Goal: Task Accomplishment & Management: Manage account settings

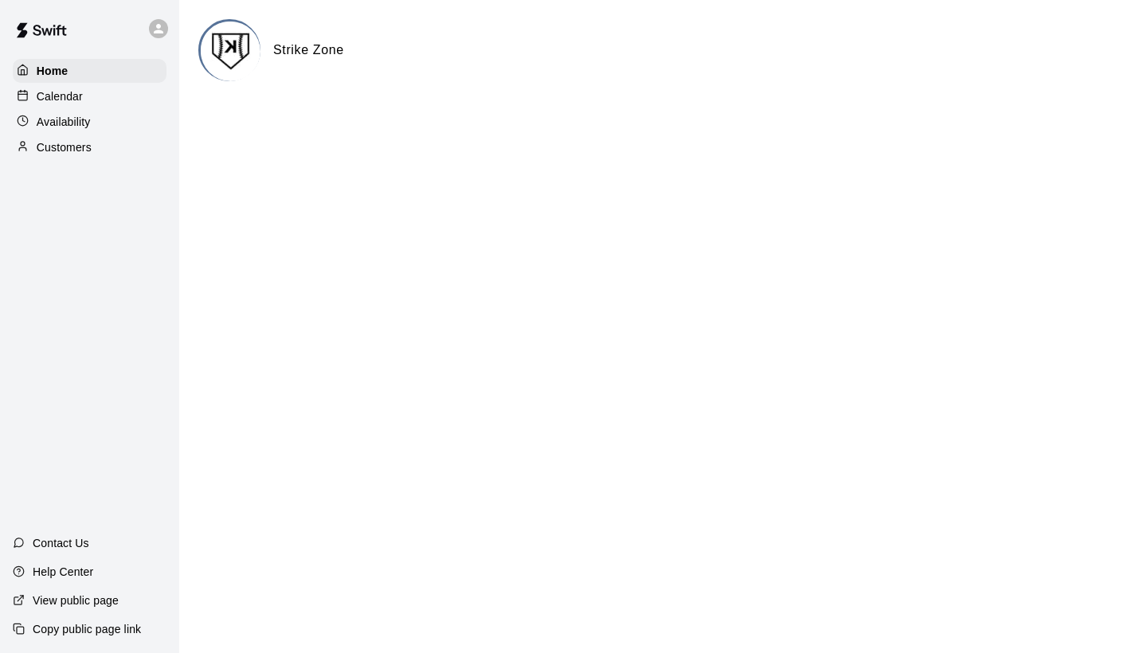
click at [57, 92] on p "Calendar" at bounding box center [60, 96] width 46 height 16
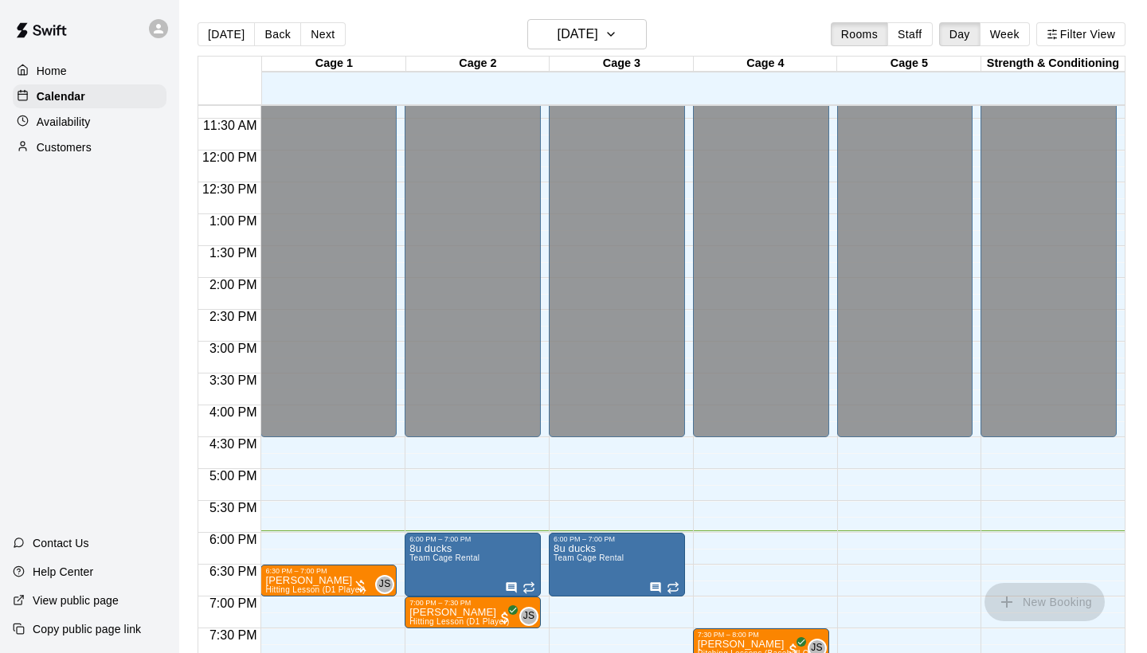
scroll to position [694, 0]
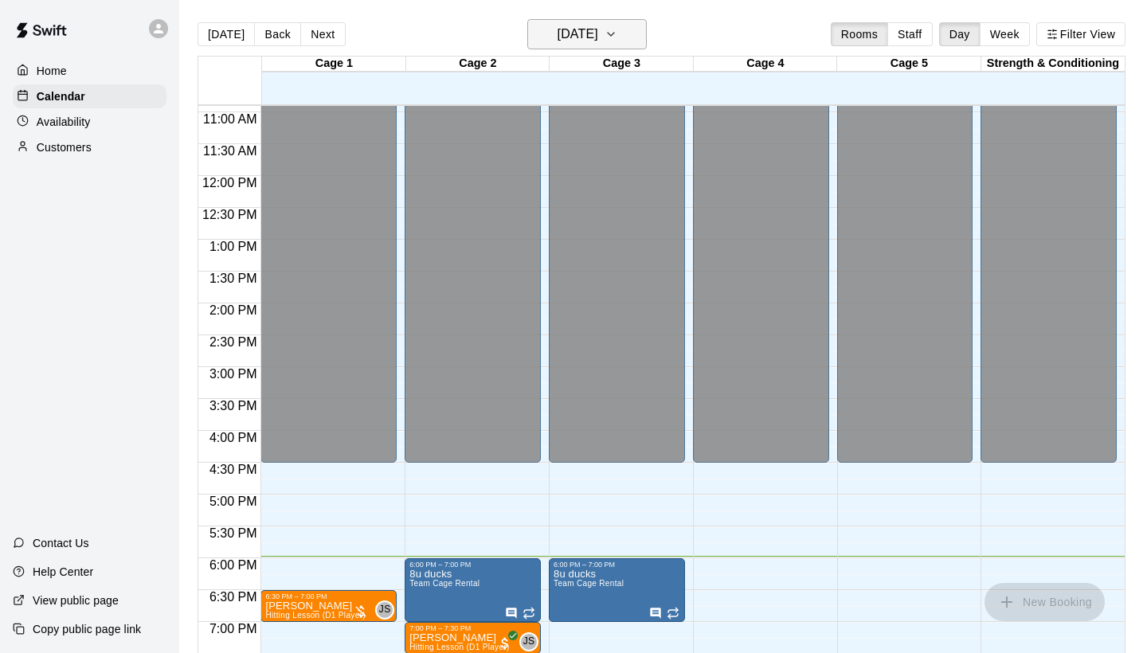
click at [586, 29] on h6 "[DATE]" at bounding box center [577, 34] width 41 height 22
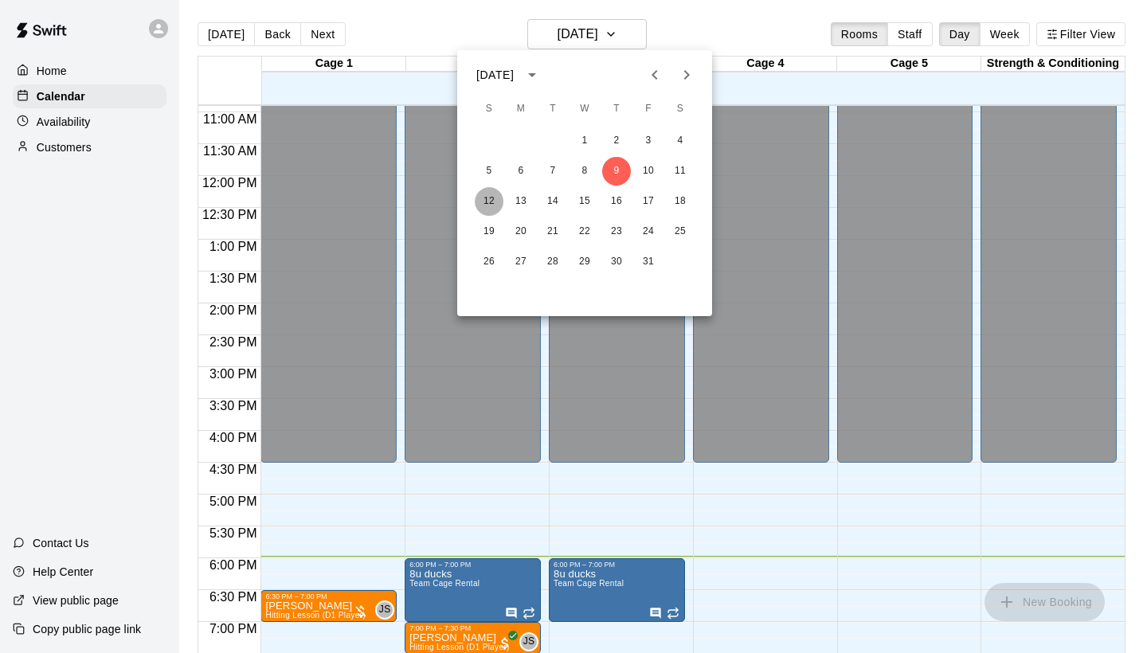
click at [495, 198] on button "12" at bounding box center [489, 201] width 29 height 29
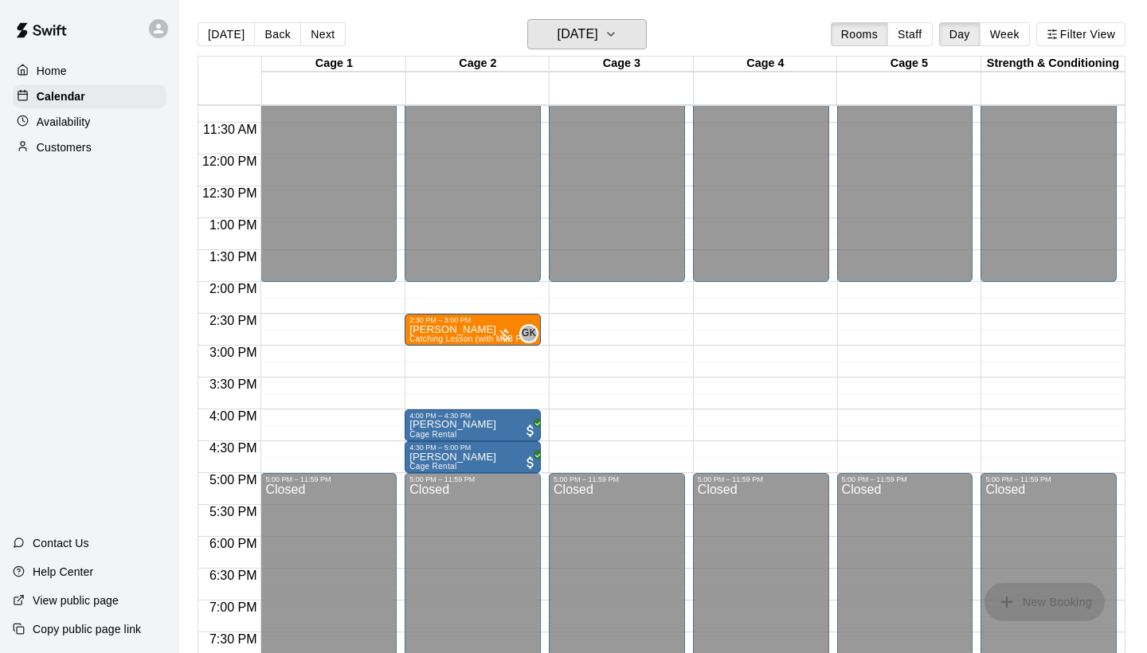
scroll to position [718, 0]
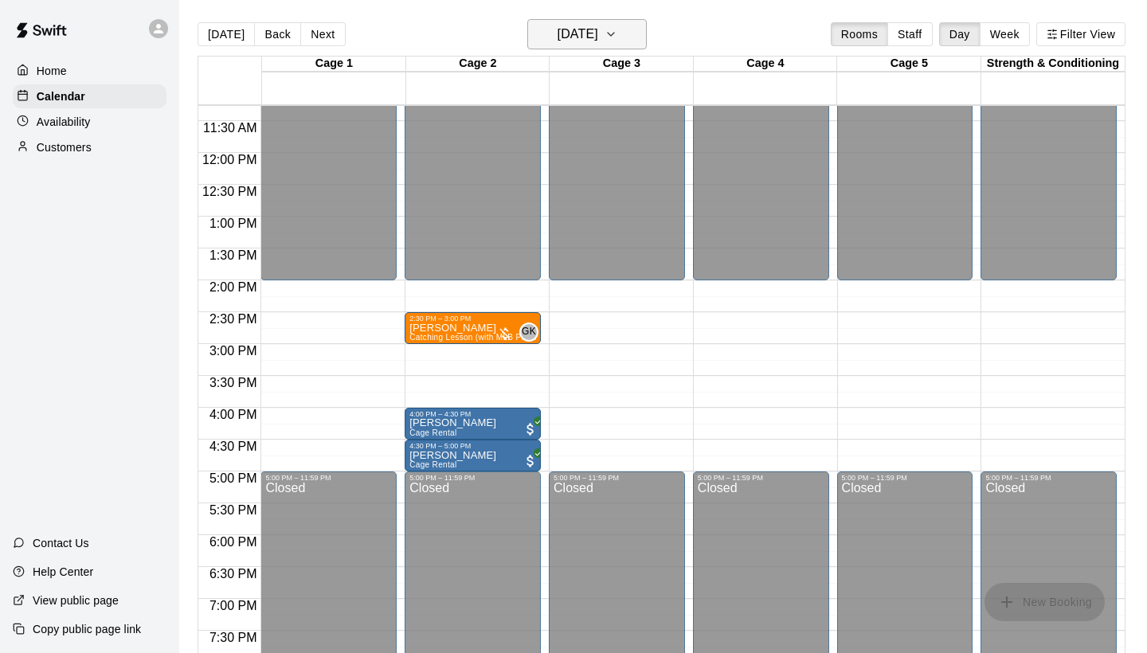
click at [617, 40] on icon "button" at bounding box center [610, 34] width 13 height 19
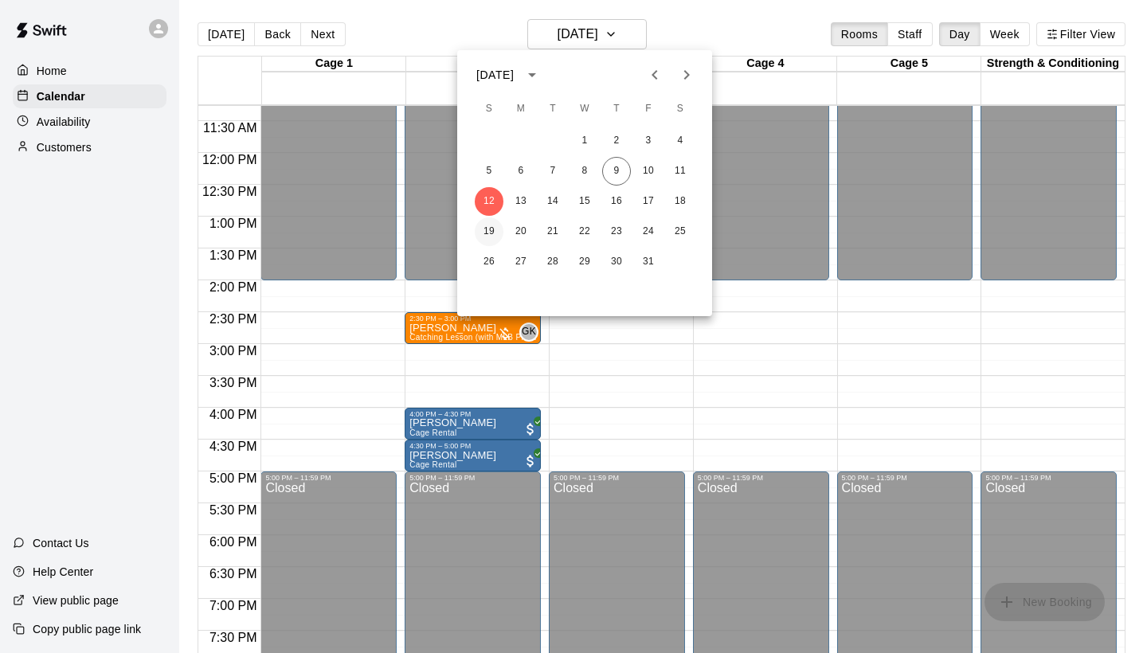
click at [495, 225] on button "19" at bounding box center [489, 231] width 29 height 29
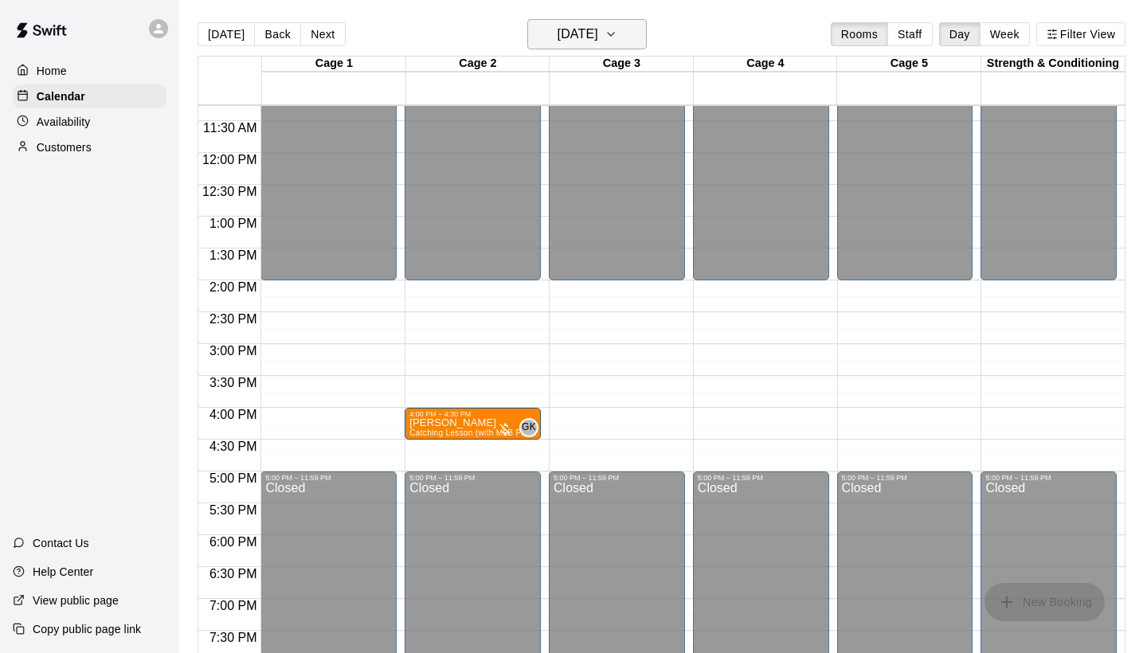
click at [597, 33] on h6 "[DATE]" at bounding box center [577, 34] width 41 height 22
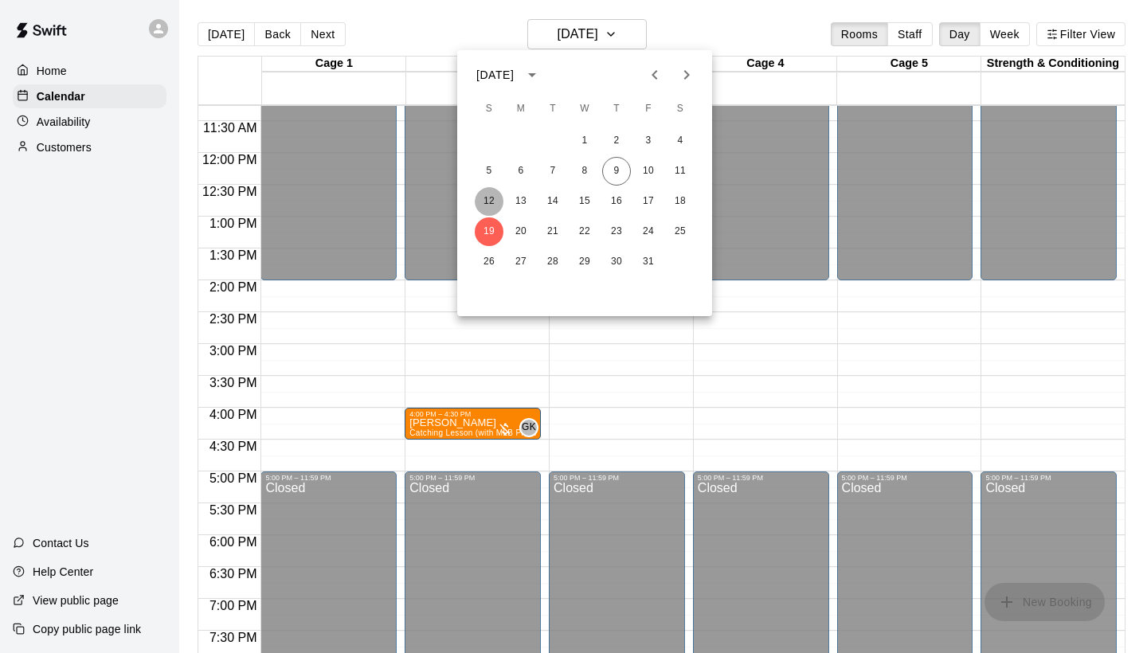
click at [487, 198] on button "12" at bounding box center [489, 201] width 29 height 29
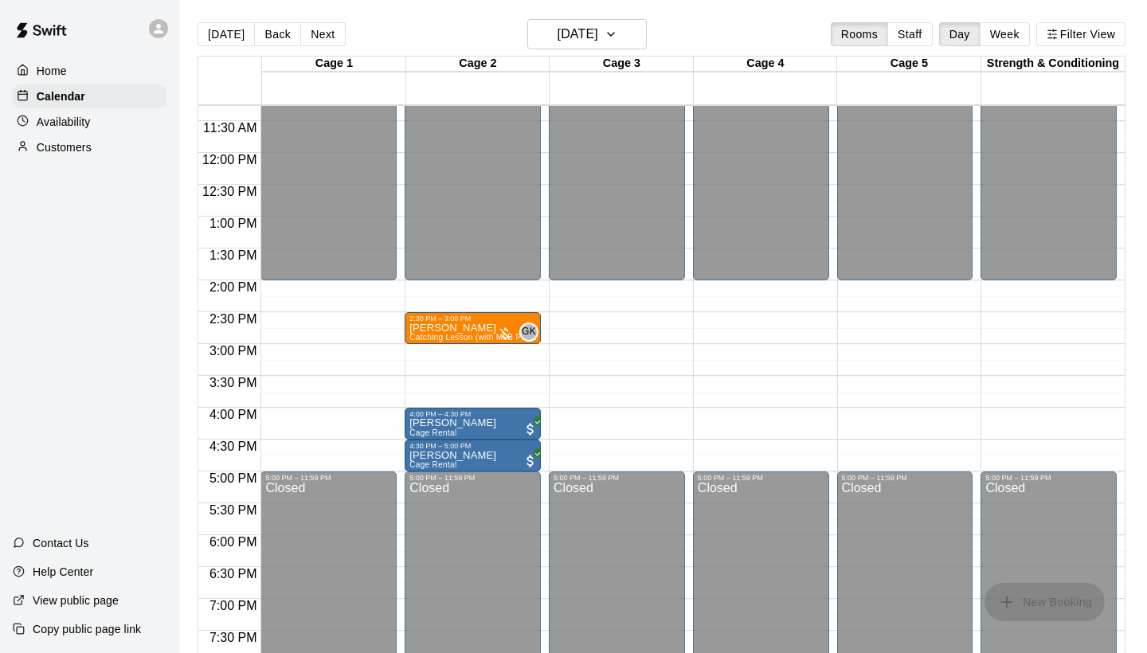
click at [107, 125] on div "Availability" at bounding box center [90, 122] width 154 height 24
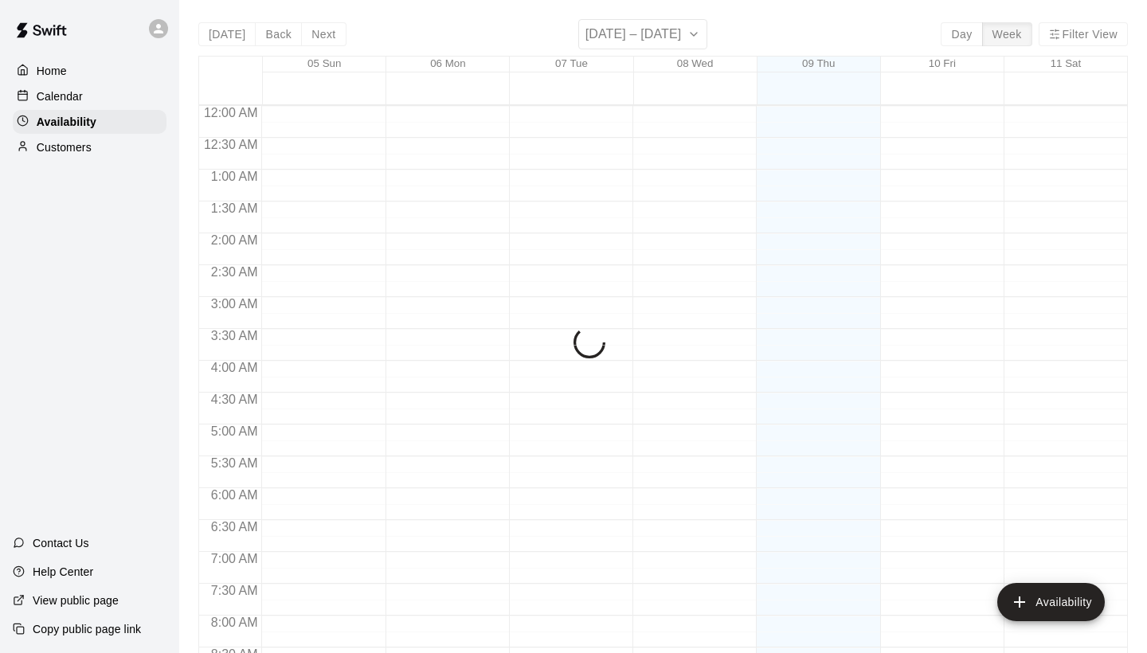
scroll to position [964, 0]
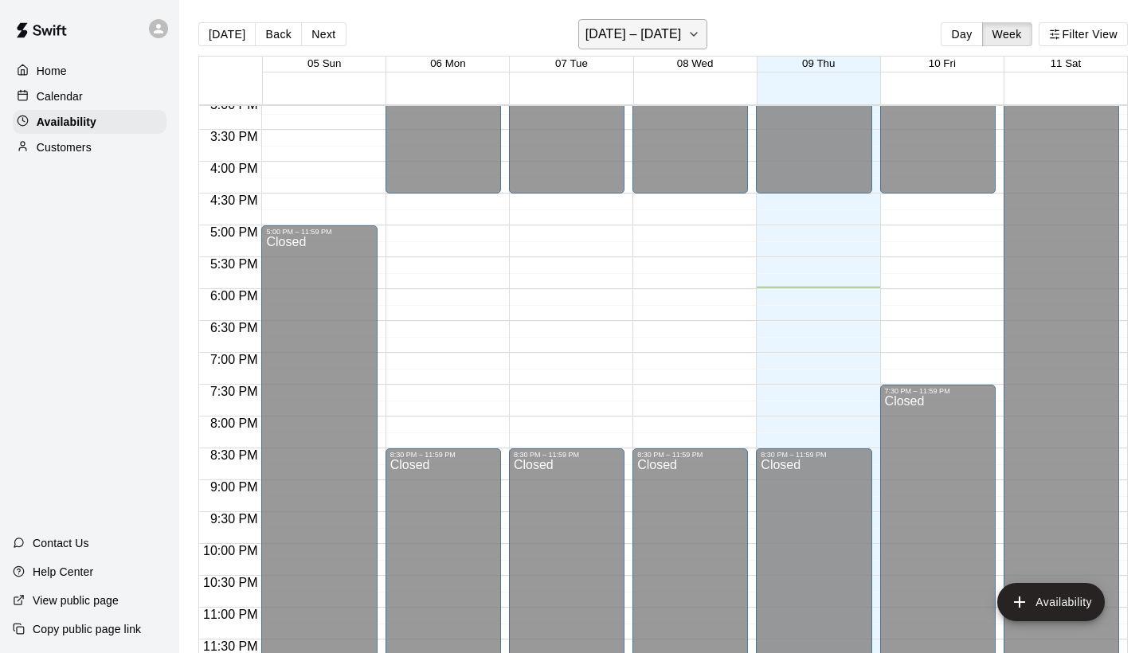
click at [629, 37] on h6 "[DATE] – [DATE]" at bounding box center [633, 34] width 96 height 22
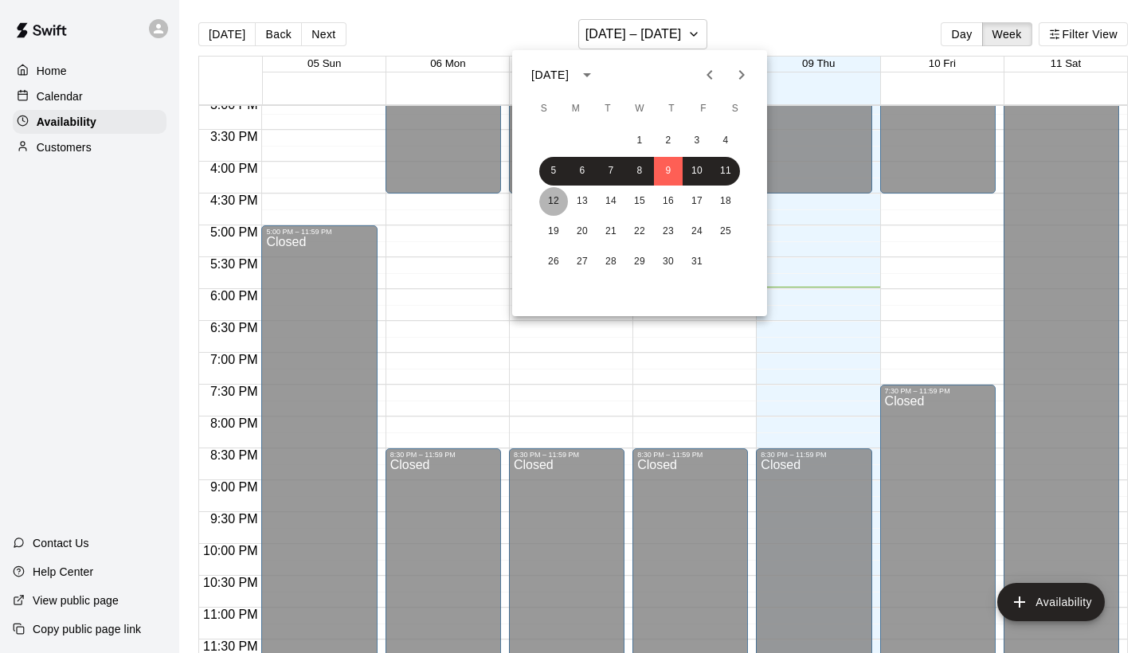
click at [551, 208] on button "12" at bounding box center [553, 201] width 29 height 29
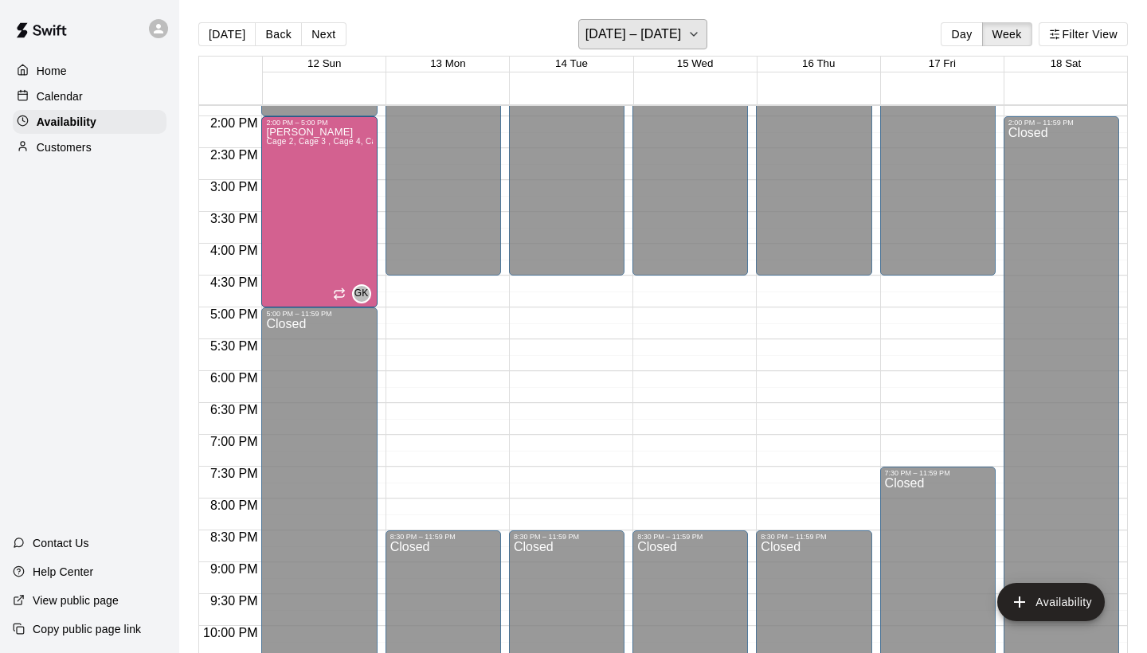
scroll to position [0, 0]
click at [690, 36] on icon "button" at bounding box center [693, 34] width 6 height 3
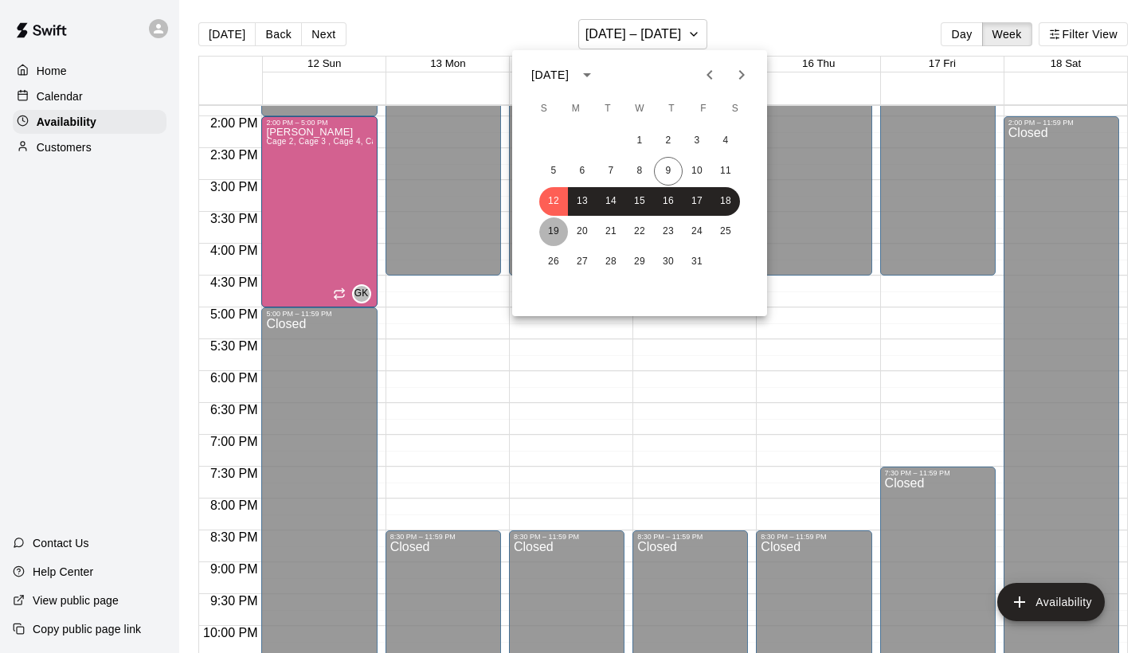
click at [559, 234] on button "19" at bounding box center [553, 231] width 29 height 29
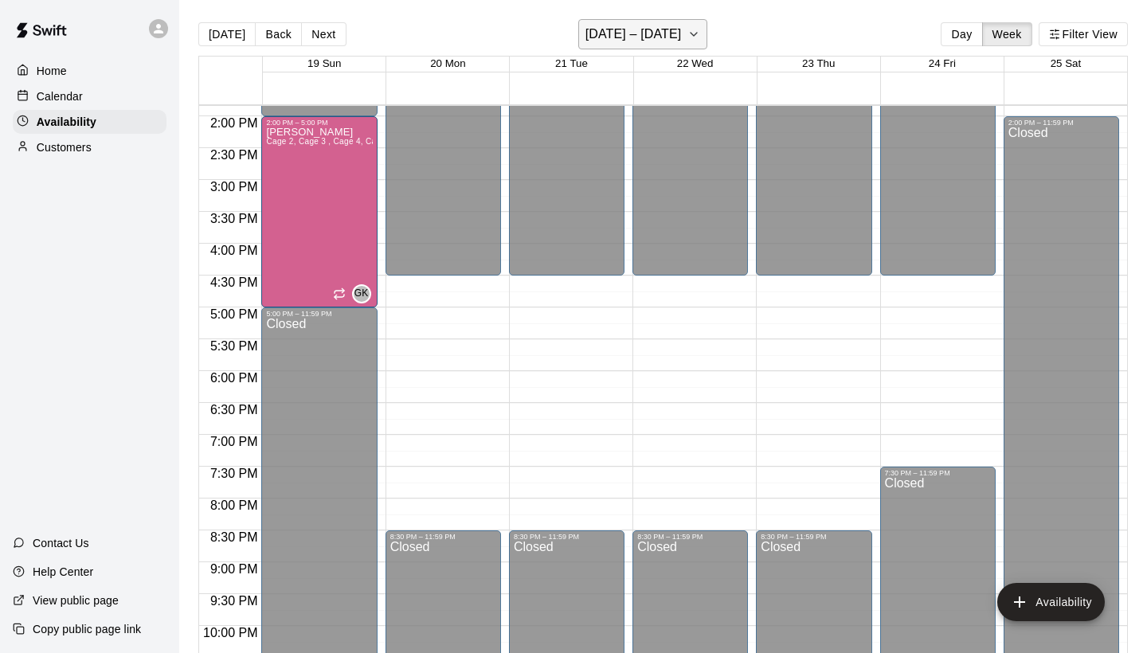
click at [655, 29] on h6 "[DATE] – [DATE]" at bounding box center [633, 34] width 96 height 22
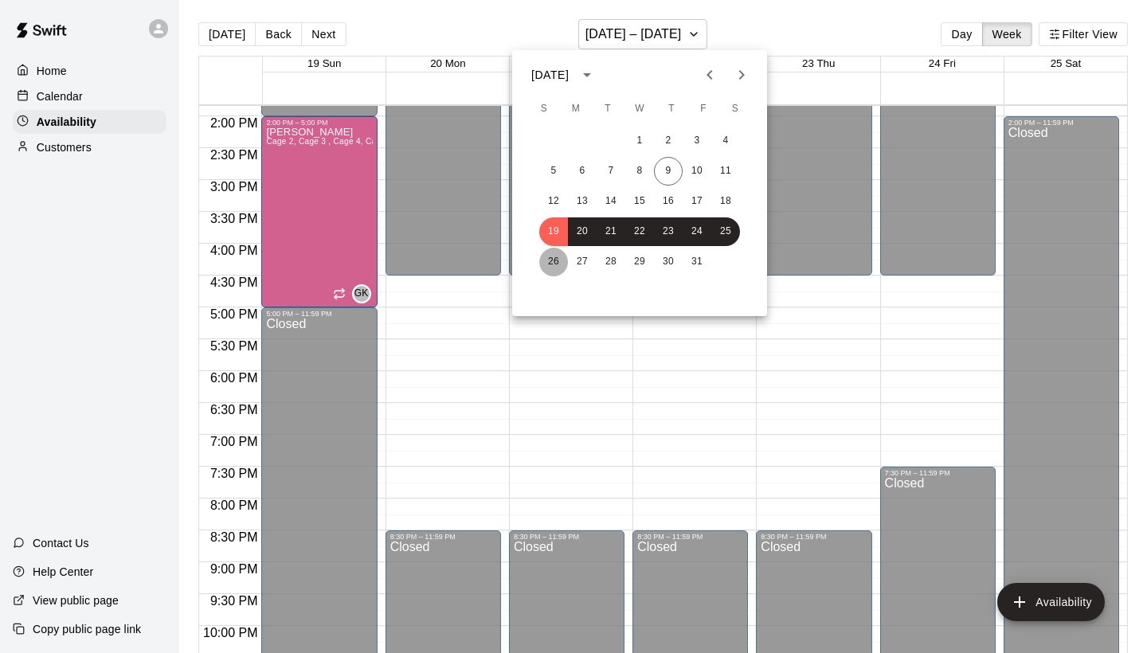
click at [546, 264] on button "26" at bounding box center [553, 262] width 29 height 29
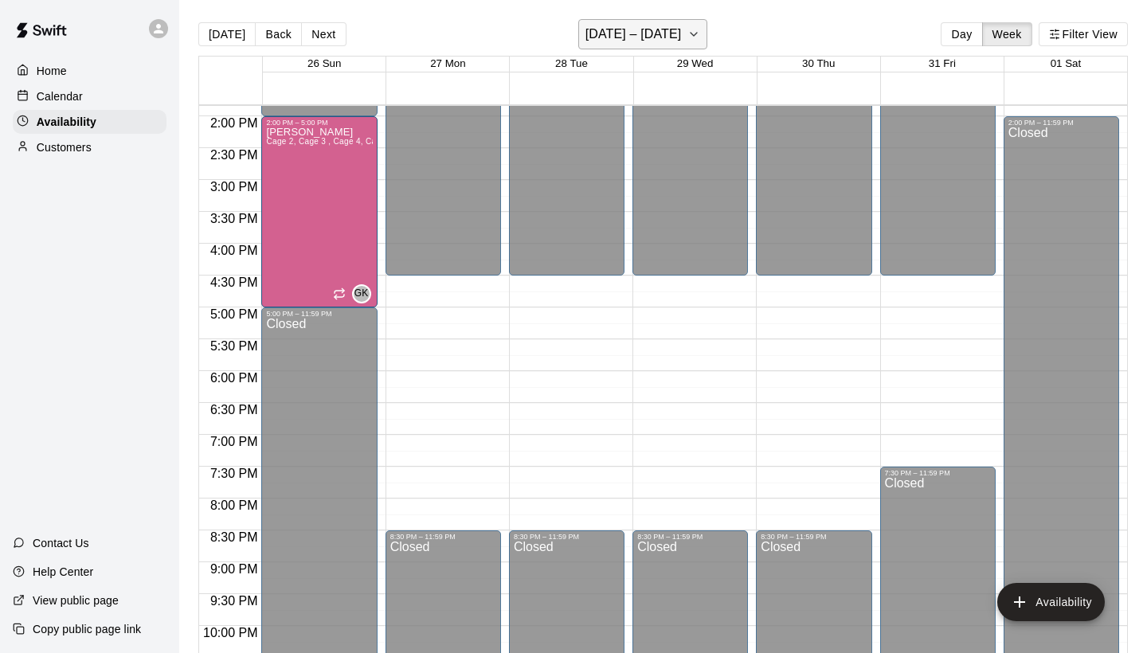
click at [659, 40] on h6 "[DATE] – [DATE]" at bounding box center [633, 34] width 96 height 22
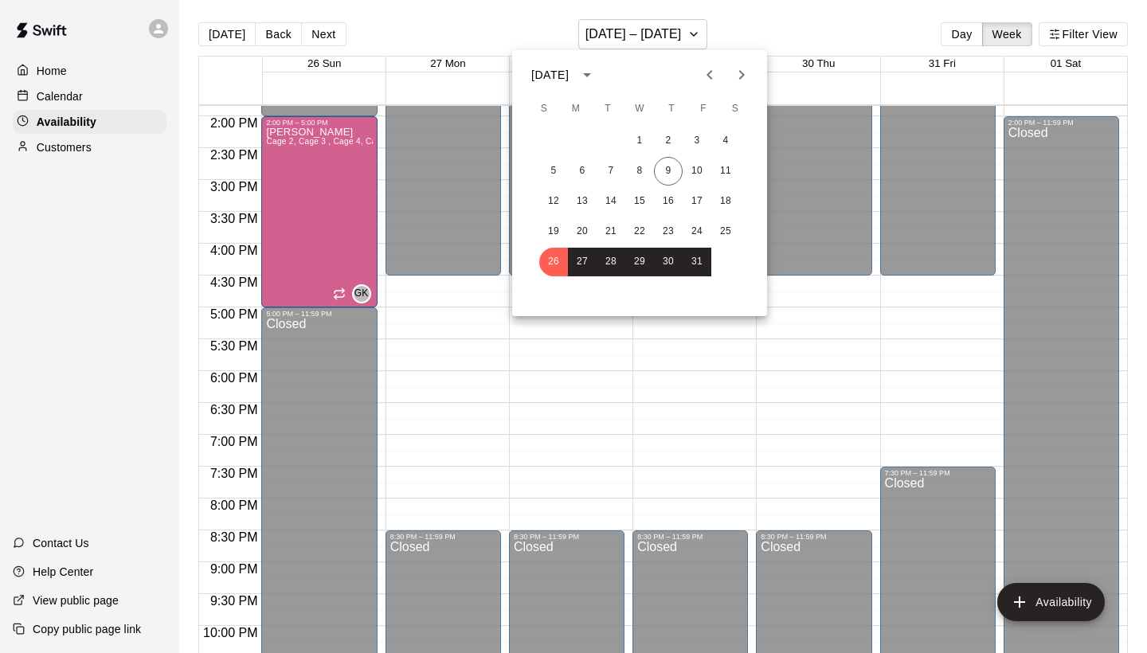
click at [733, 80] on icon "Next month" at bounding box center [741, 74] width 19 height 19
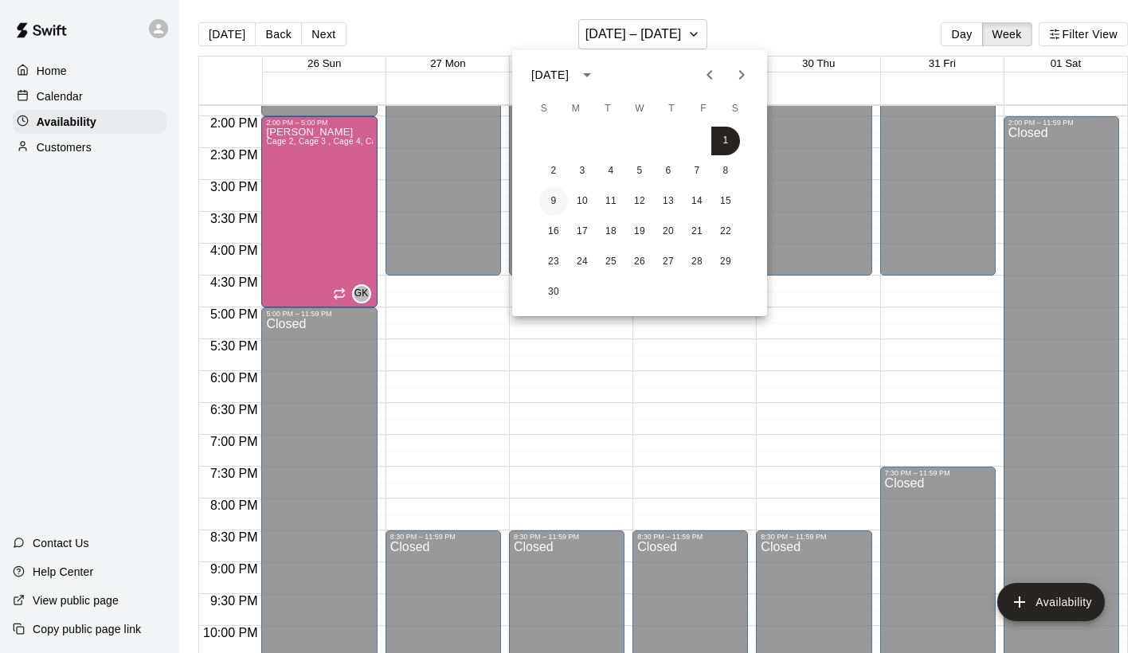
click at [553, 198] on button "9" at bounding box center [553, 201] width 29 height 29
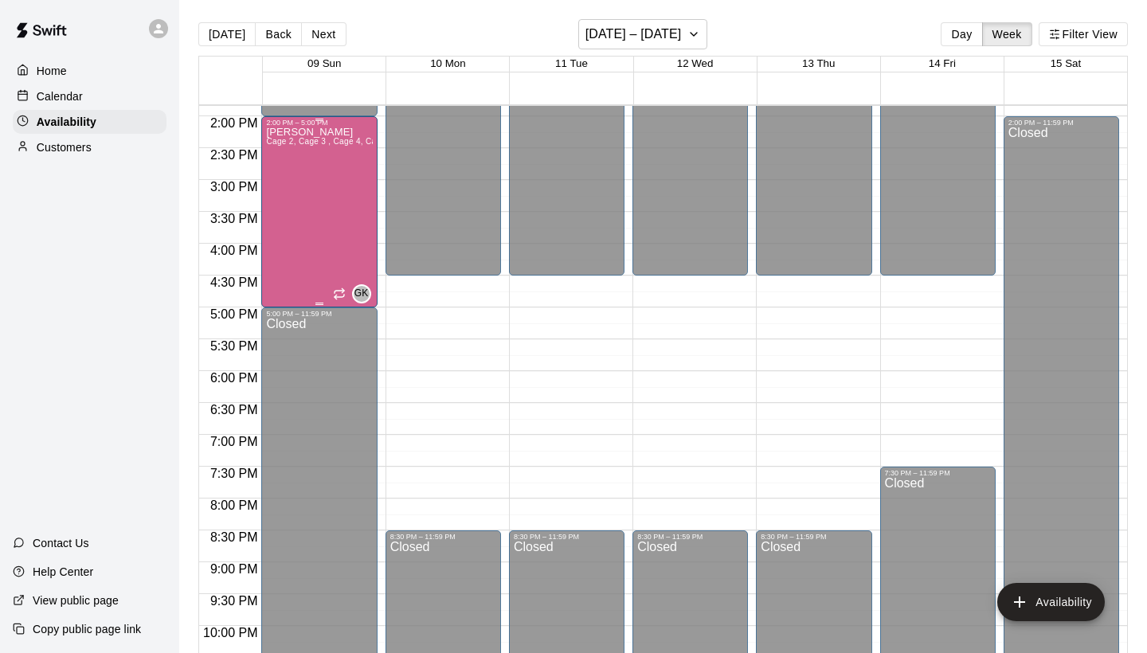
click at [343, 215] on div "[PERSON_NAME] Cage 2, Cage 3 , Cage 4, Cage 5 , Cage 1" at bounding box center [319, 453] width 106 height 653
click at [286, 187] on icon "delete" at bounding box center [282, 182] width 11 height 14
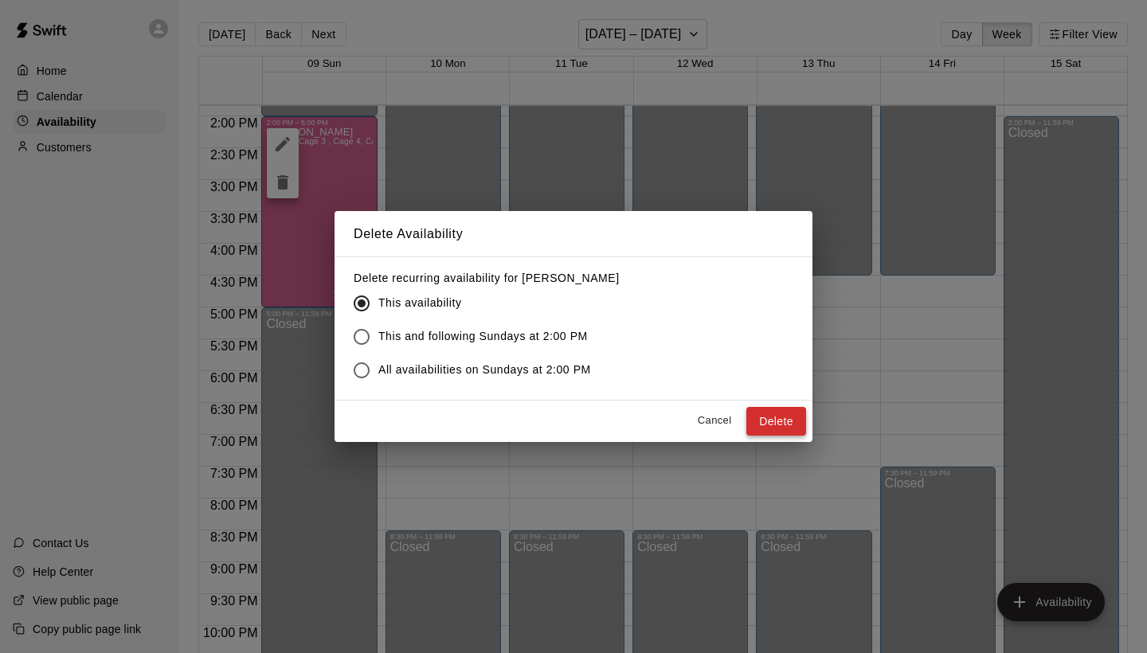
click at [770, 415] on button "Delete" at bounding box center [776, 421] width 60 height 29
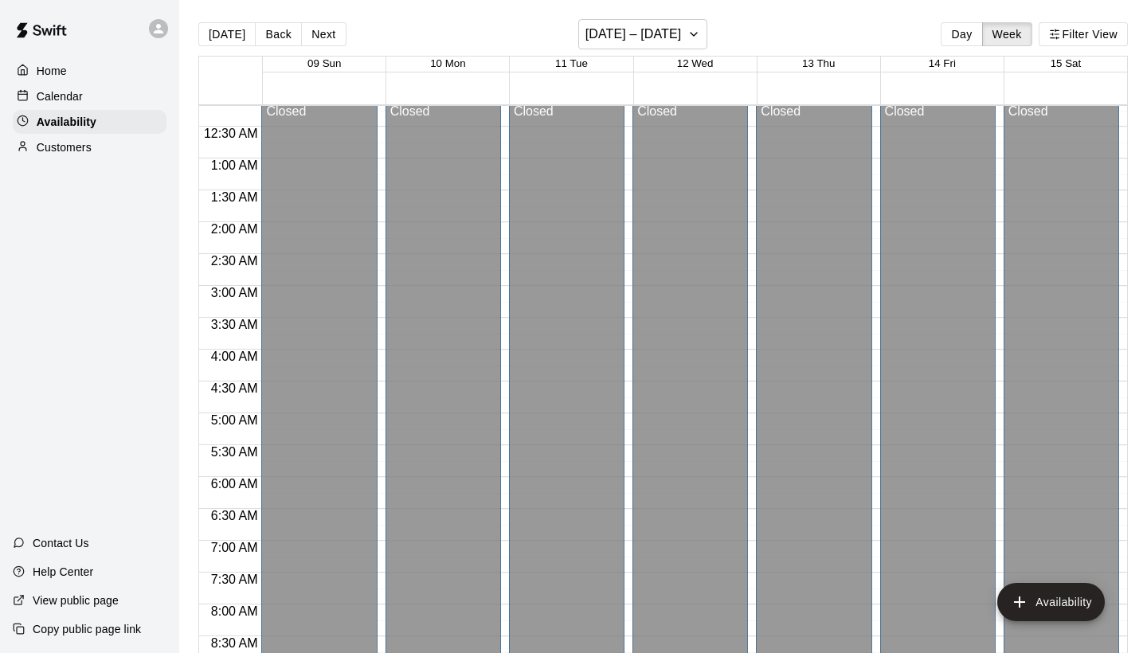
scroll to position [15, 0]
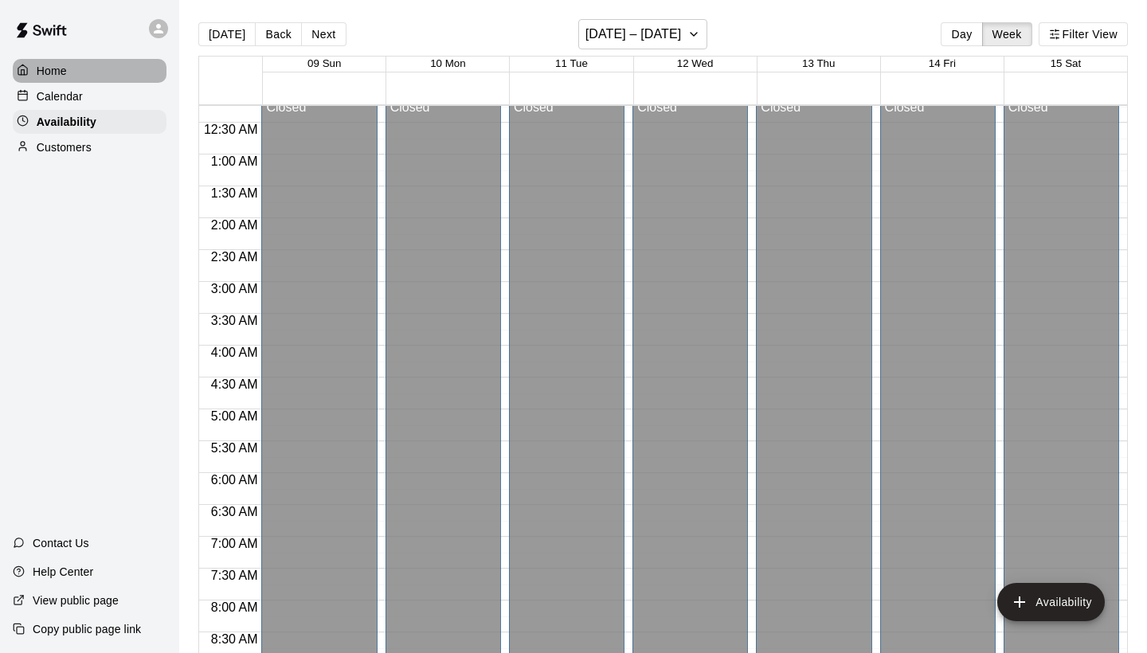
click at [76, 76] on div "Home" at bounding box center [90, 71] width 154 height 24
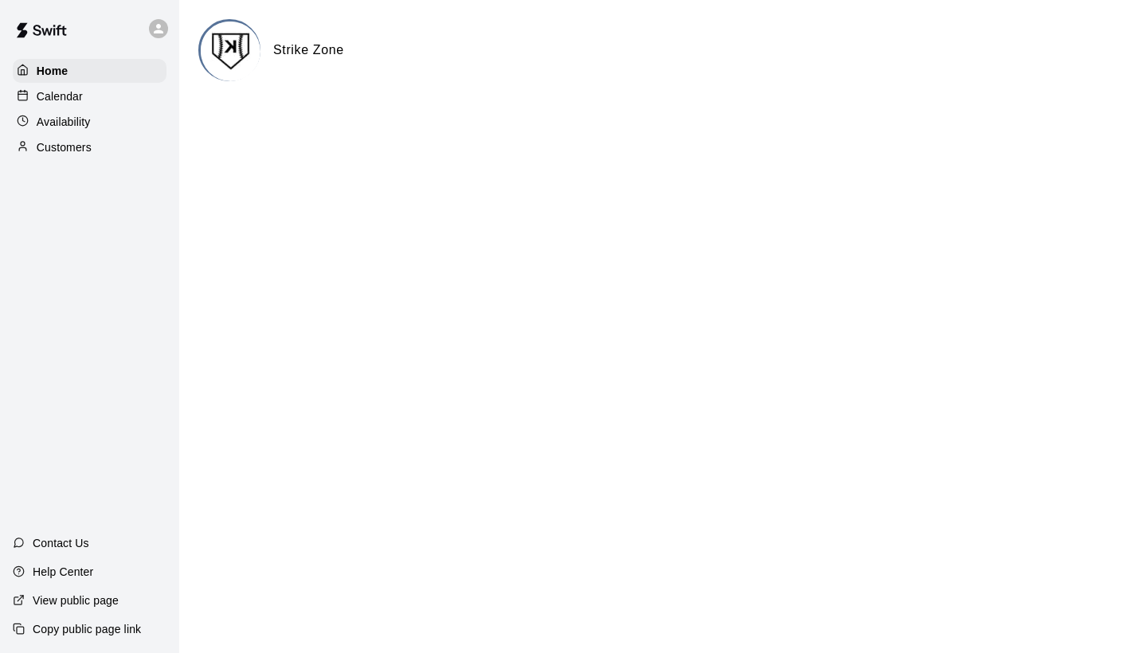
click at [131, 99] on div "Calendar" at bounding box center [90, 96] width 154 height 24
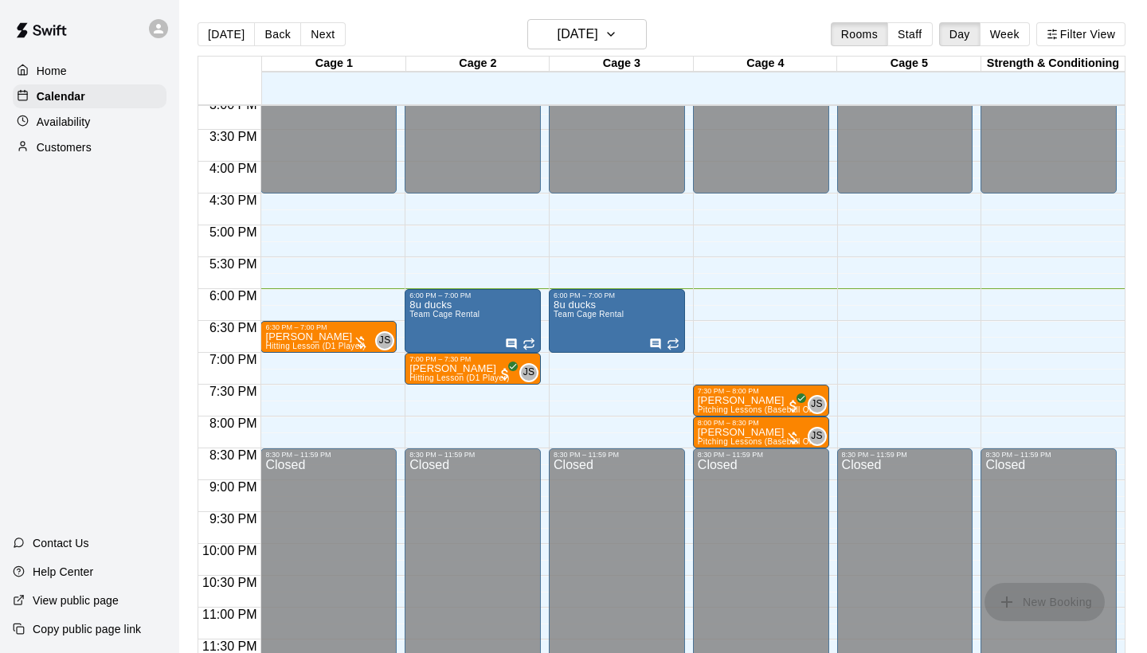
scroll to position [964, 0]
